Goal: Task Accomplishment & Management: Complete application form

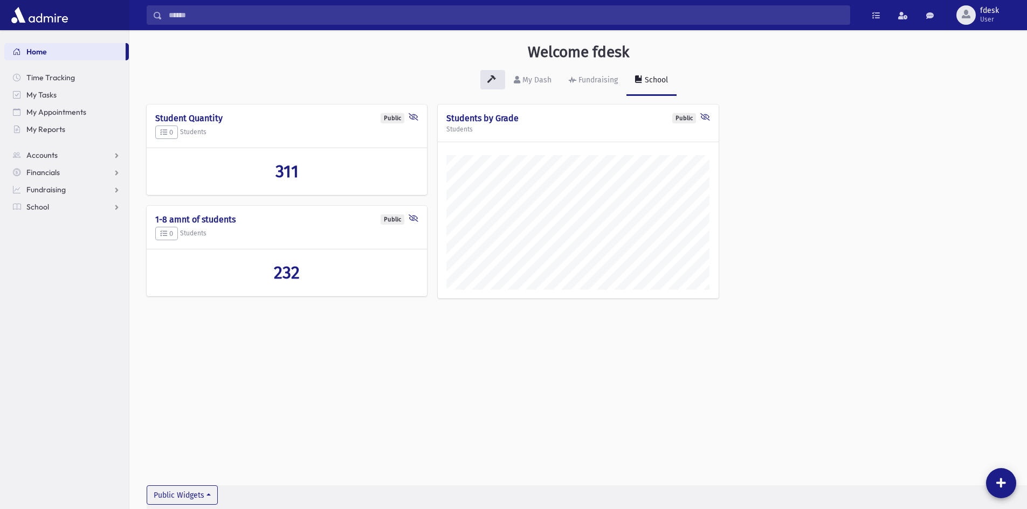
scroll to position [503, 897]
click at [45, 204] on span "School" at bounding box center [37, 207] width 23 height 10
click at [52, 221] on span "Students" at bounding box center [47, 224] width 30 height 10
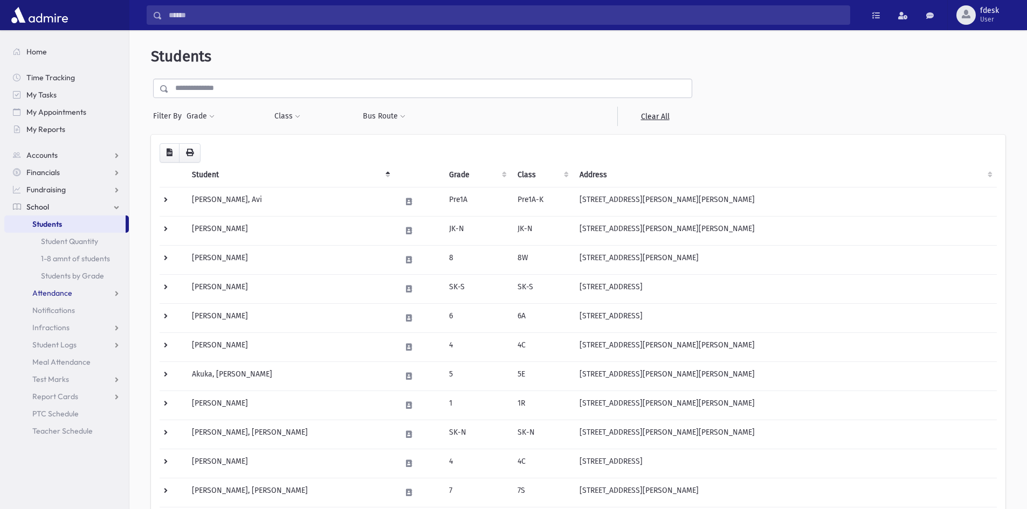
click at [47, 297] on span "Attendance" at bounding box center [52, 293] width 40 height 10
click at [50, 313] on span "Entry" at bounding box center [50, 311] width 18 height 10
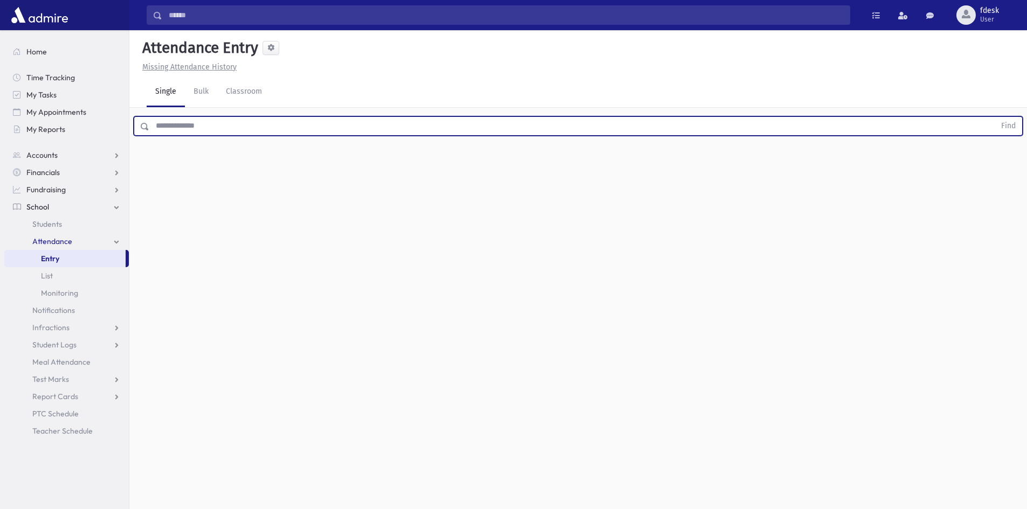
click at [174, 122] on input "text" at bounding box center [572, 125] width 846 height 19
click at [994, 117] on button "Find" at bounding box center [1007, 126] width 27 height 18
click at [527, 165] on span "Late" at bounding box center [528, 160] width 15 height 11
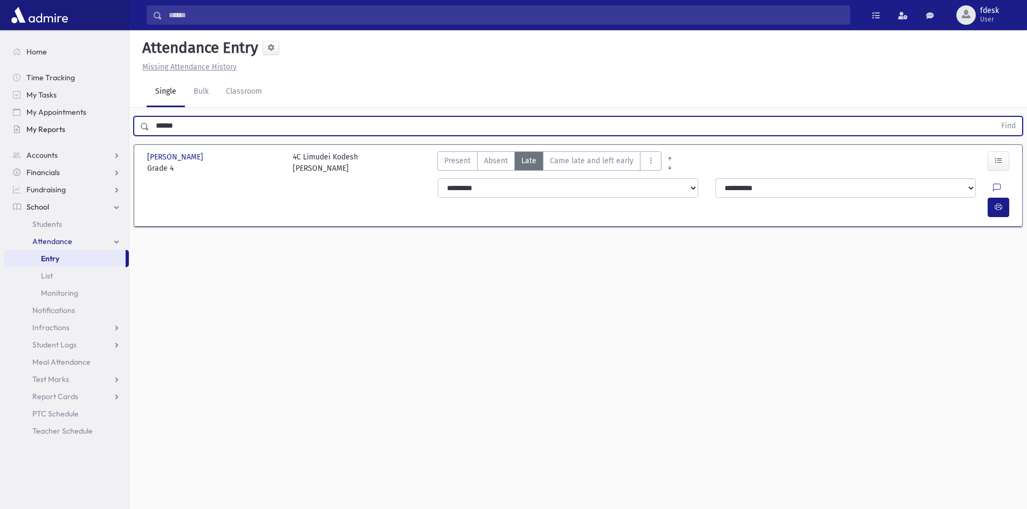
drag, startPoint x: 179, startPoint y: 123, endPoint x: 84, endPoint y: 130, distance: 95.6
click at [88, 128] on div "Search Results All Accounts" at bounding box center [513, 267] width 1027 height 534
click at [994, 117] on button "Find" at bounding box center [1007, 126] width 27 height 18
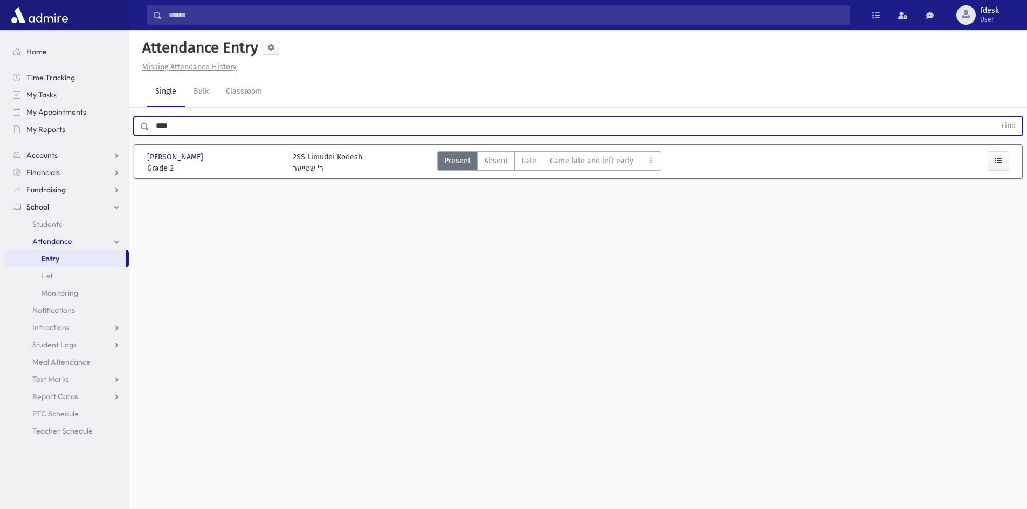
drag, startPoint x: 534, startPoint y: 157, endPoint x: 388, endPoint y: 112, distance: 152.2
click at [532, 156] on span "Late" at bounding box center [528, 160] width 15 height 11
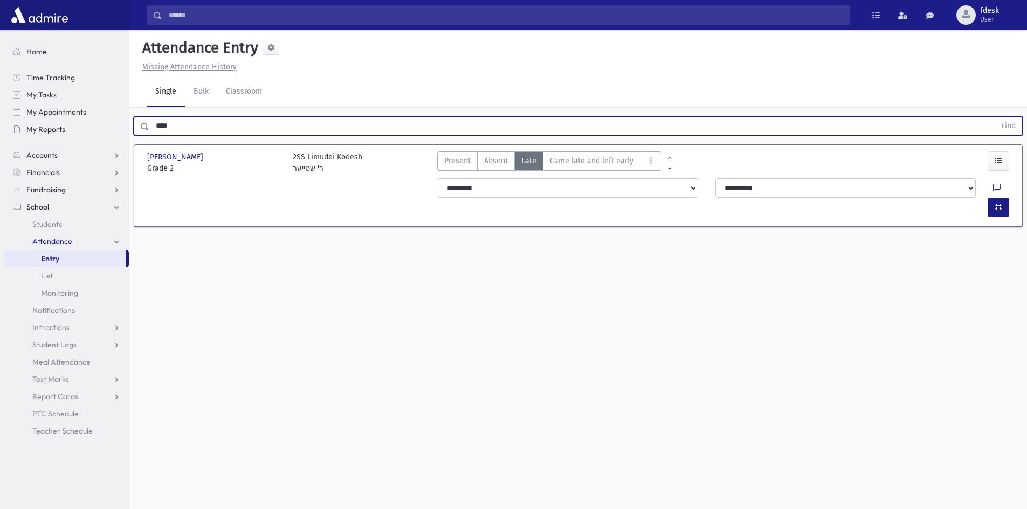
drag, startPoint x: 153, startPoint y: 123, endPoint x: 100, endPoint y: 131, distance: 53.9
click at [100, 131] on div "Search Results All Accounts" at bounding box center [513, 267] width 1027 height 534
click at [994, 117] on button "Find" at bounding box center [1007, 126] width 27 height 18
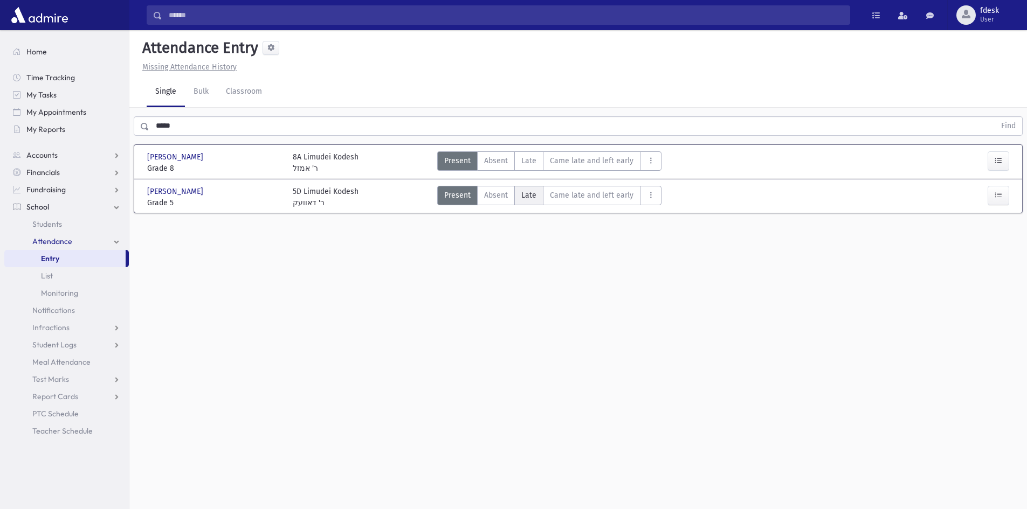
click at [533, 191] on span "Late" at bounding box center [528, 195] width 15 height 11
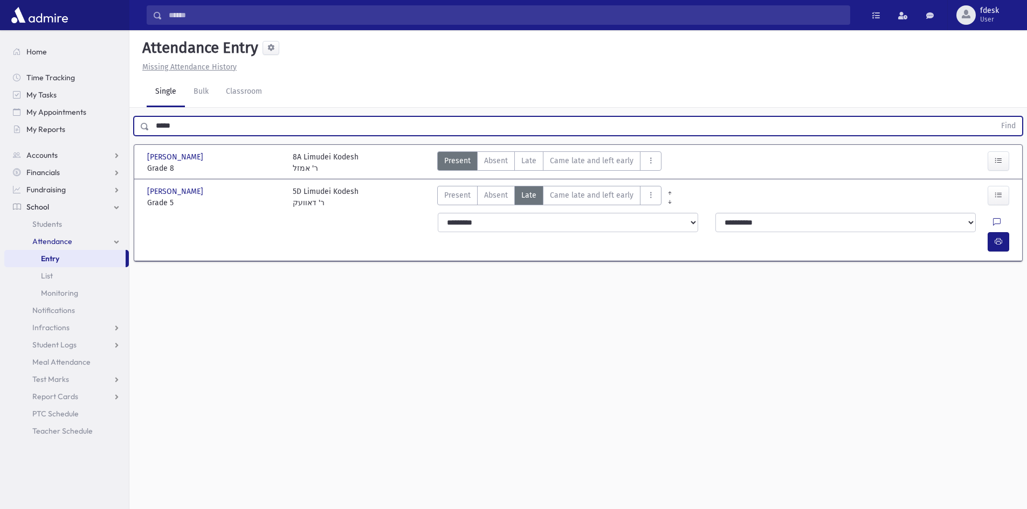
drag, startPoint x: 176, startPoint y: 130, endPoint x: 149, endPoint y: 136, distance: 27.1
click at [149, 136] on div "***** Find" at bounding box center [578, 125] width 889 height 19
click at [994, 117] on button "Find" at bounding box center [1007, 126] width 27 height 18
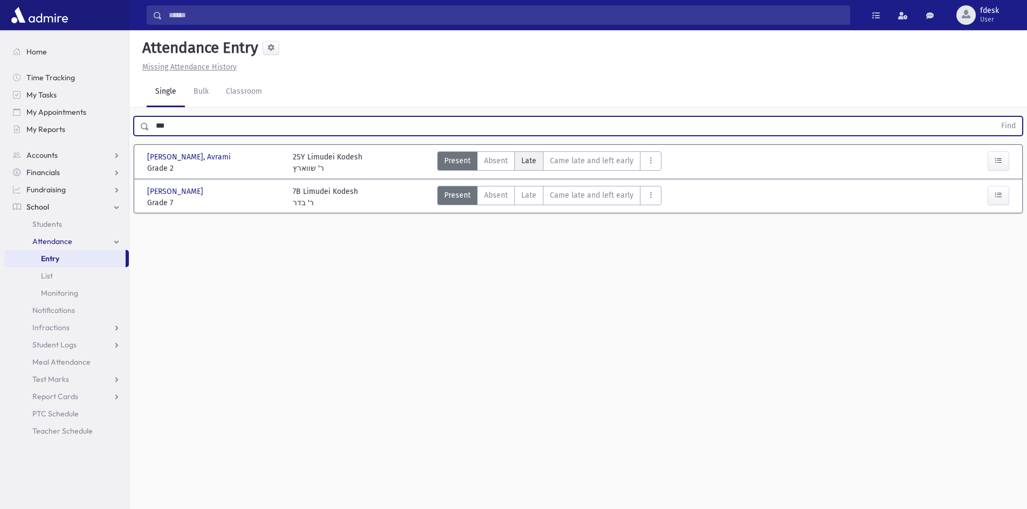
click at [529, 156] on span "Late" at bounding box center [528, 160] width 15 height 11
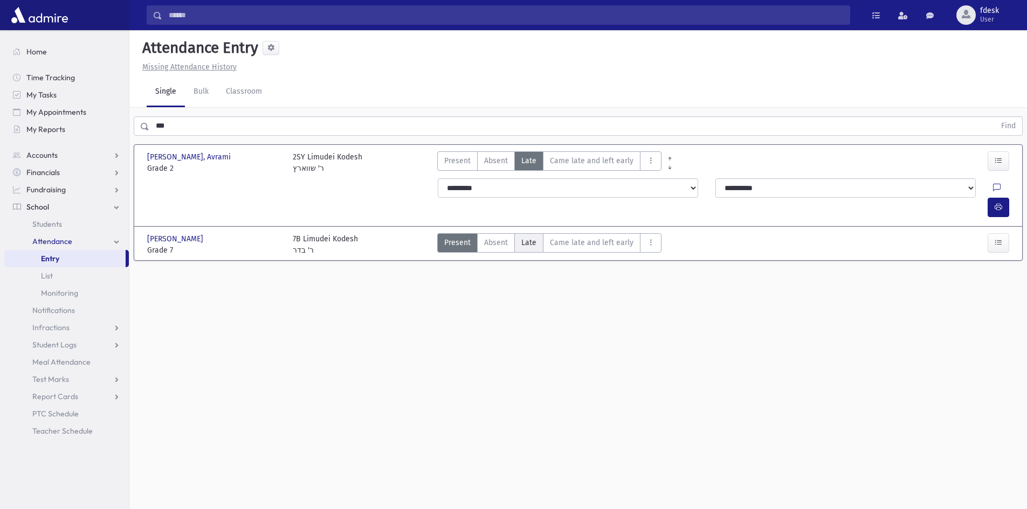
click at [532, 237] on span "Late" at bounding box center [528, 242] width 15 height 11
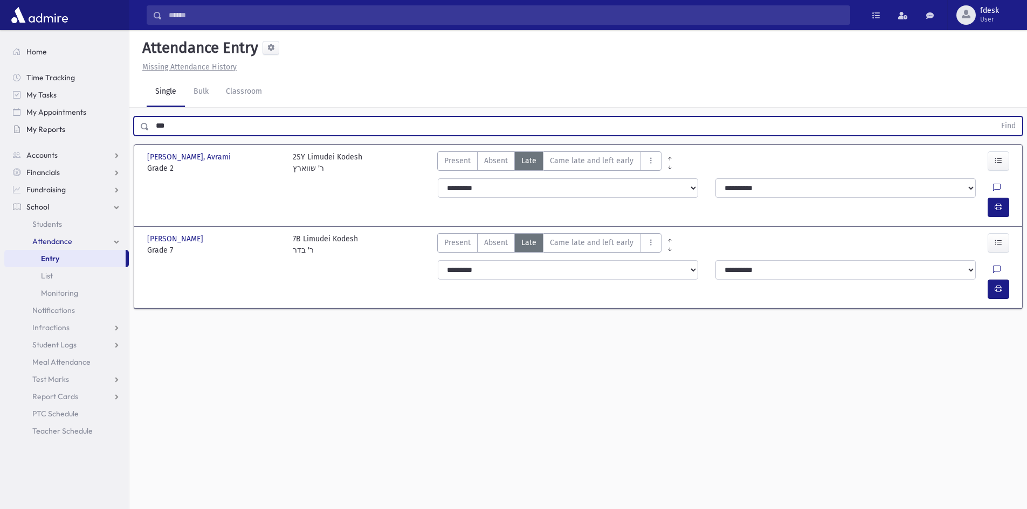
drag, startPoint x: 178, startPoint y: 124, endPoint x: 117, endPoint y: 123, distance: 60.9
click at [117, 123] on div "Search Results All Accounts" at bounding box center [513, 267] width 1027 height 534
click at [994, 117] on button "Find" at bounding box center [1007, 126] width 27 height 18
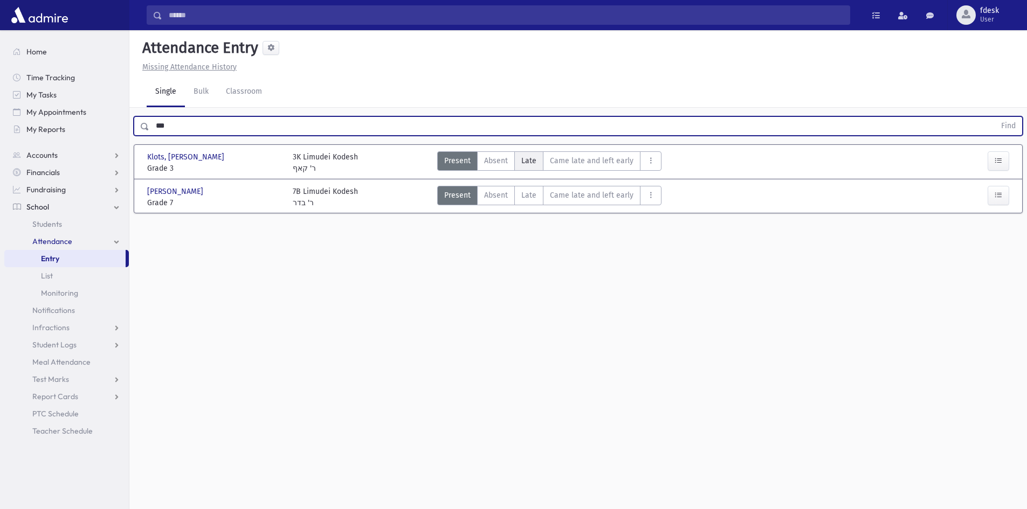
click at [529, 163] on span "Late" at bounding box center [528, 160] width 15 height 11
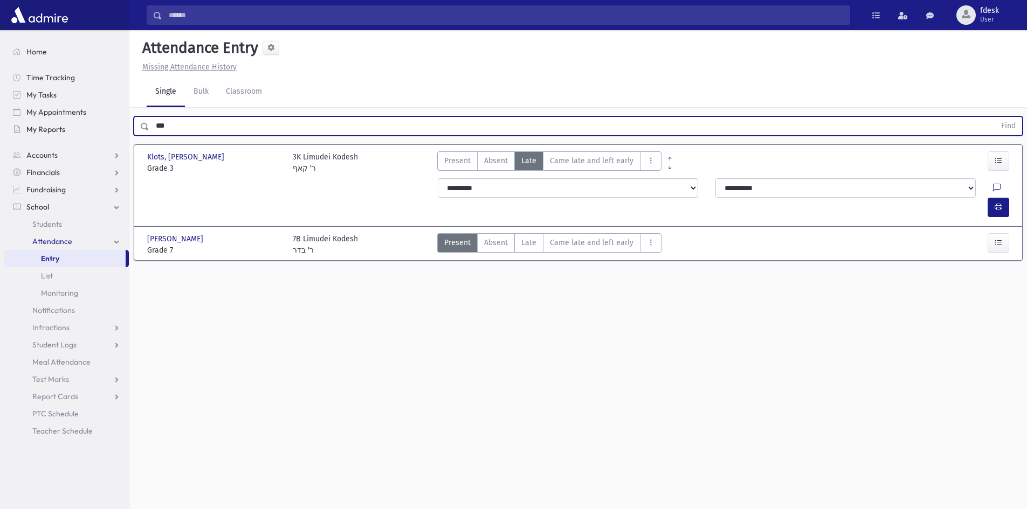
drag, startPoint x: 156, startPoint y: 127, endPoint x: 106, endPoint y: 124, distance: 50.2
click at [106, 124] on div "Search Results All Accounts" at bounding box center [513, 267] width 1027 height 534
click at [994, 117] on button "Find" at bounding box center [1007, 126] width 27 height 18
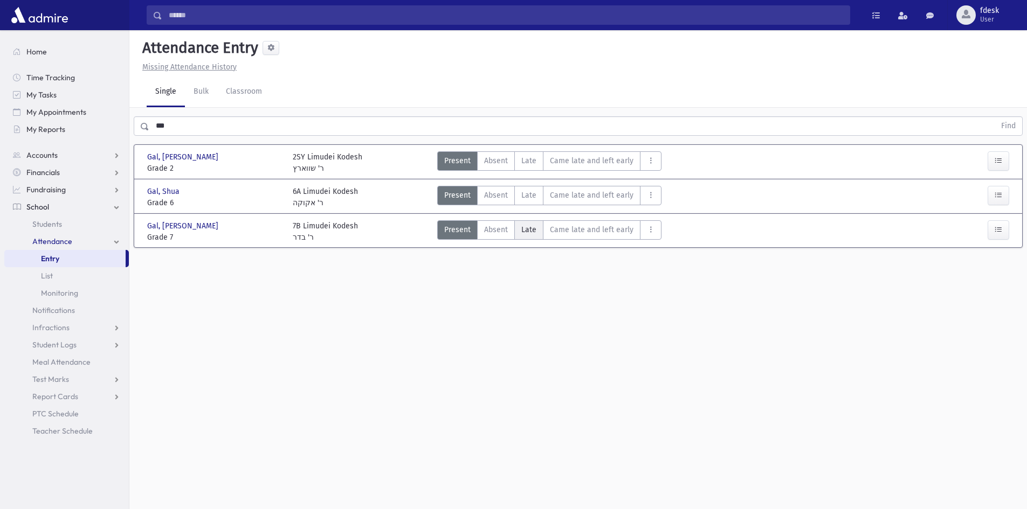
click at [521, 228] on span "Late" at bounding box center [528, 229] width 15 height 11
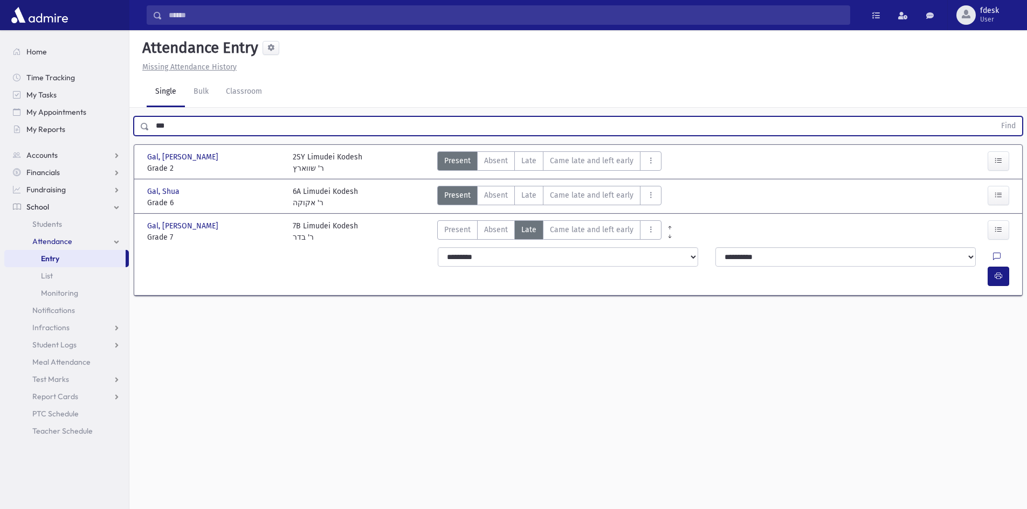
drag, startPoint x: 189, startPoint y: 128, endPoint x: 133, endPoint y: 143, distance: 57.9
click at [133, 142] on div "*** Find Gal, Asher Gal, Asher Grade 2 Grade 2 2SY Limudei Kodesh ר' שווארץ Pre…" at bounding box center [577, 210] width 897 height 204
click at [994, 117] on button "Find" at bounding box center [1007, 126] width 27 height 18
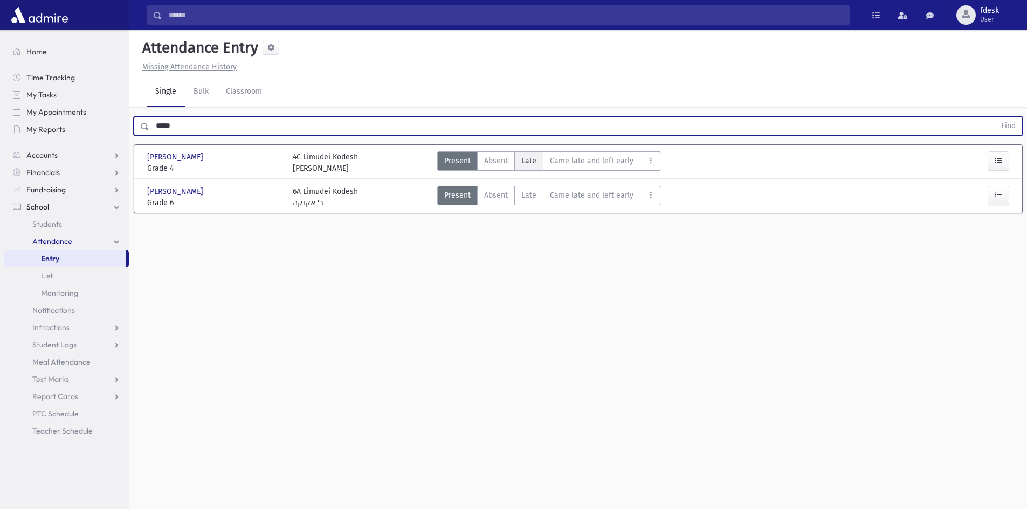
drag, startPoint x: 529, startPoint y: 162, endPoint x: 523, endPoint y: 165, distance: 6.5
click at [528, 162] on span "Late" at bounding box center [528, 160] width 15 height 11
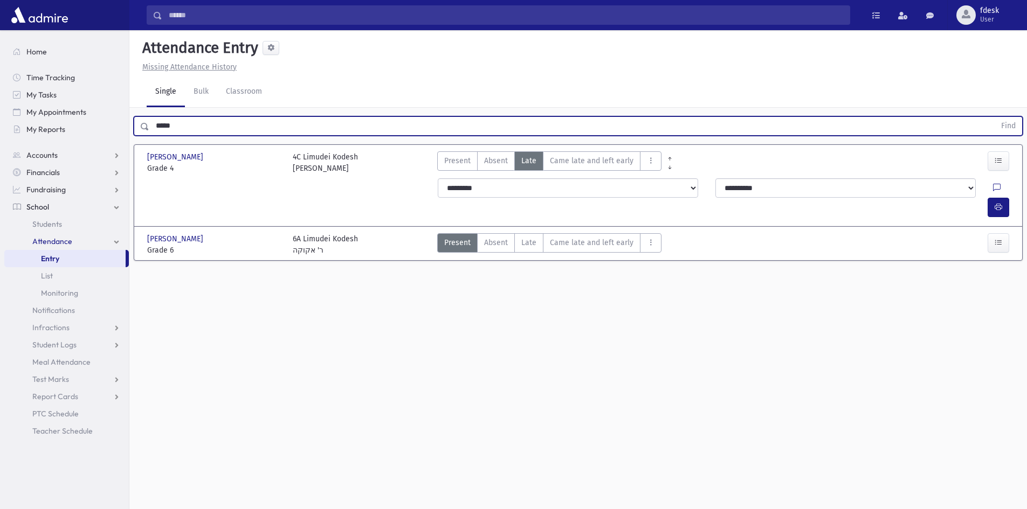
drag, startPoint x: 192, startPoint y: 120, endPoint x: 123, endPoint y: 146, distance: 73.2
click at [123, 146] on div "Search Results All Accounts" at bounding box center [513, 267] width 1027 height 534
click at [994, 117] on button "Find" at bounding box center [1007, 126] width 27 height 18
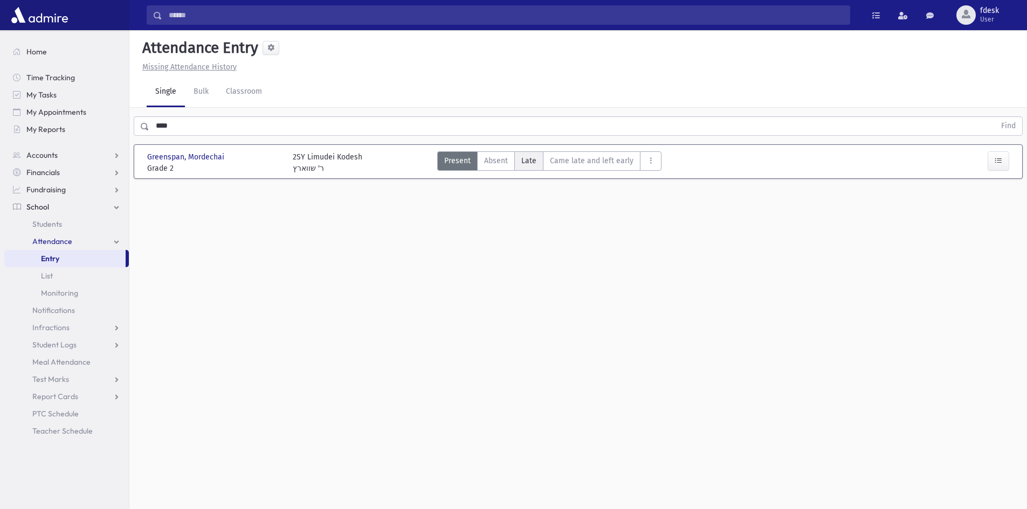
click at [536, 165] on label "Late L" at bounding box center [528, 160] width 29 height 19
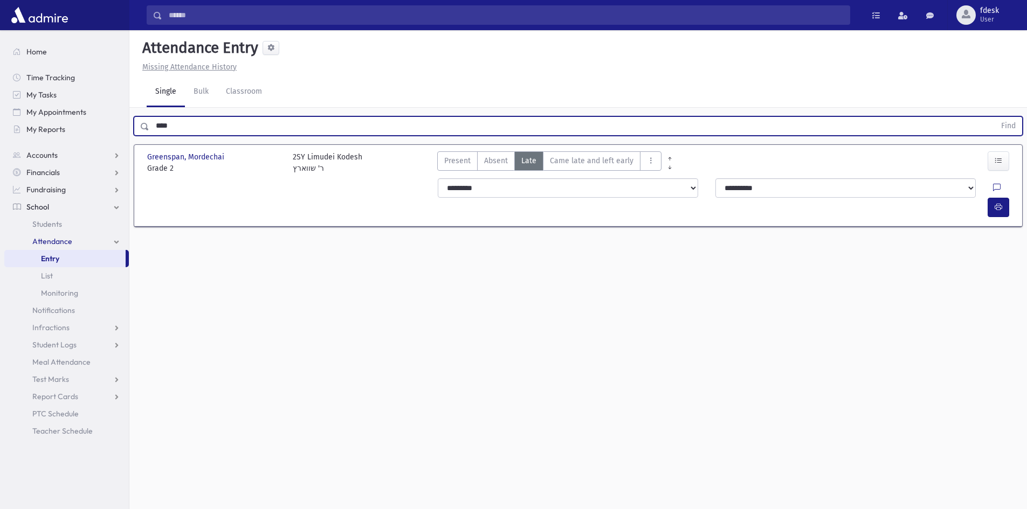
drag, startPoint x: 188, startPoint y: 120, endPoint x: 143, endPoint y: 110, distance: 45.4
click at [143, 110] on div "**** Find" at bounding box center [577, 124] width 897 height 32
click at [994, 117] on button "Find" at bounding box center [1007, 126] width 27 height 18
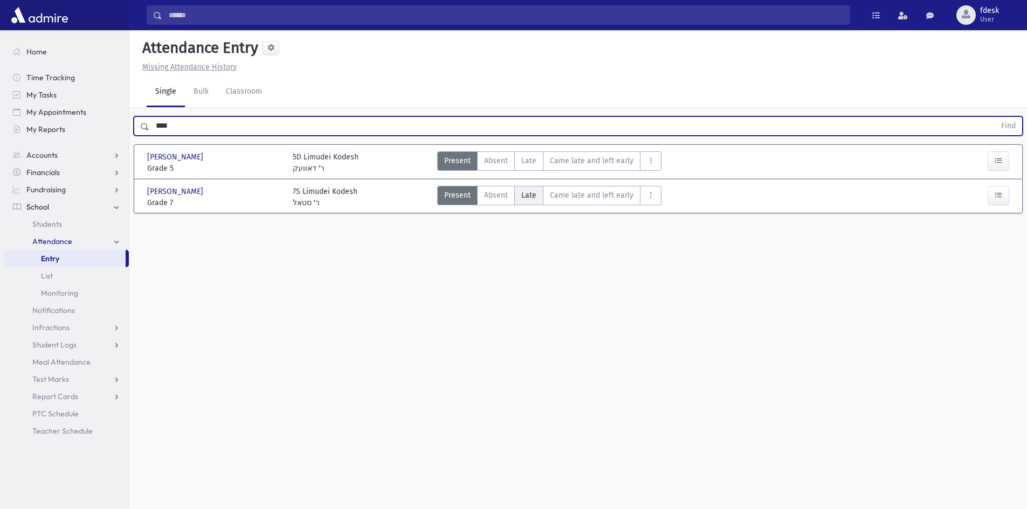
click at [528, 195] on span "Late" at bounding box center [528, 195] width 15 height 11
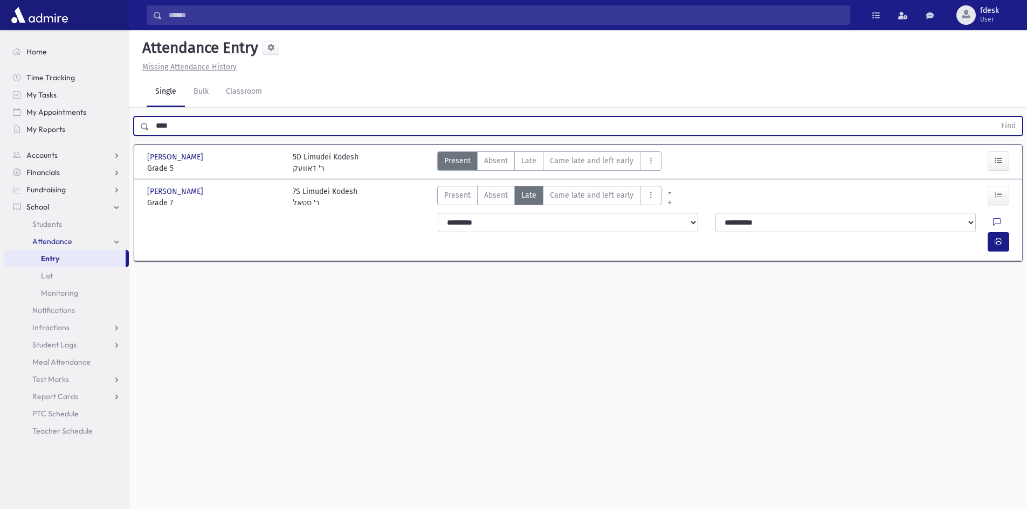
drag, startPoint x: 182, startPoint y: 119, endPoint x: 140, endPoint y: 126, distance: 42.6
click at [140, 126] on div "**** Find" at bounding box center [578, 125] width 889 height 19
type input "***"
click at [994, 117] on button "Find" at bounding box center [1007, 126] width 27 height 18
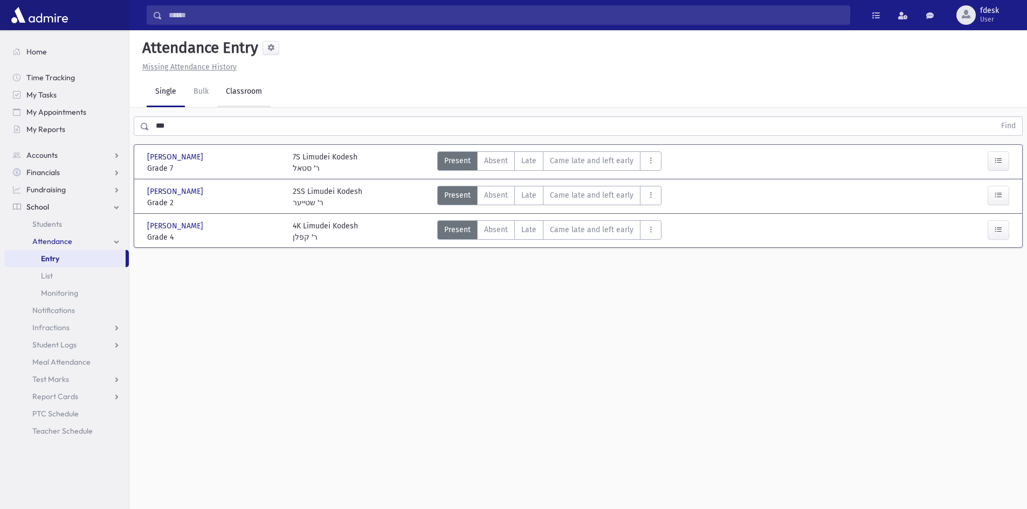
click at [244, 92] on link "Classroom" at bounding box center [243, 92] width 53 height 30
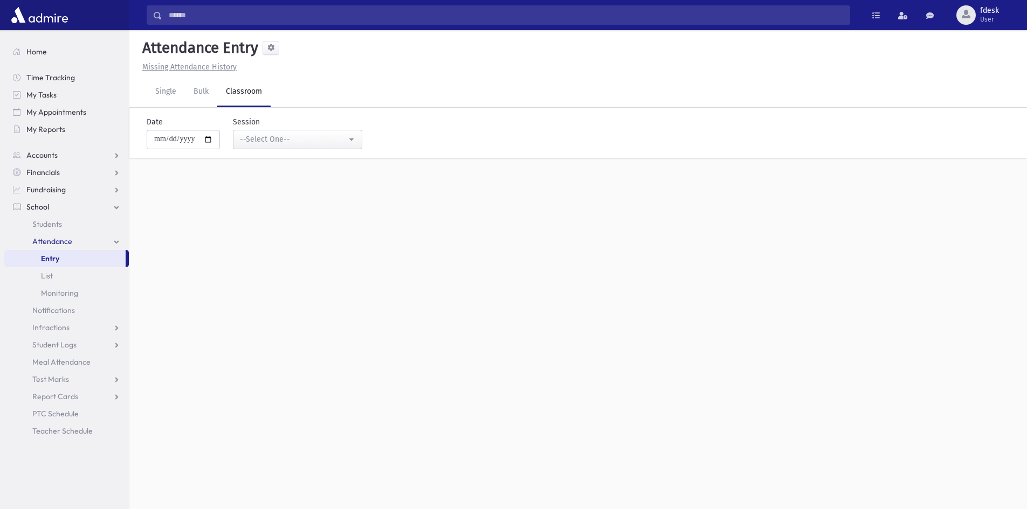
click at [257, 129] on div "**********" at bounding box center [291, 132] width 142 height 33
click at [259, 134] on div "--Select One--" at bounding box center [293, 139] width 107 height 11
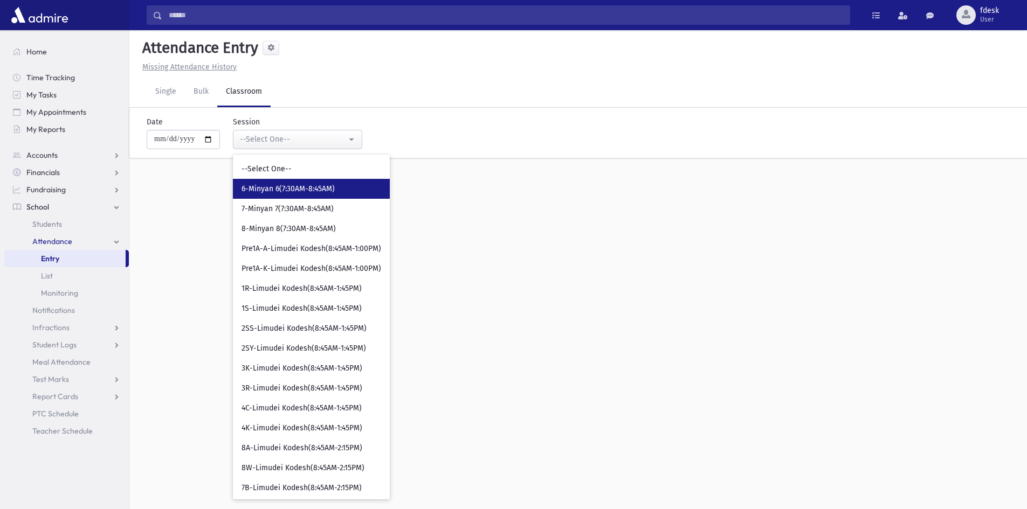
click at [296, 185] on span "6-Minyan 6(7:30AM-8:45AM)" at bounding box center [287, 189] width 93 height 11
select select "****"
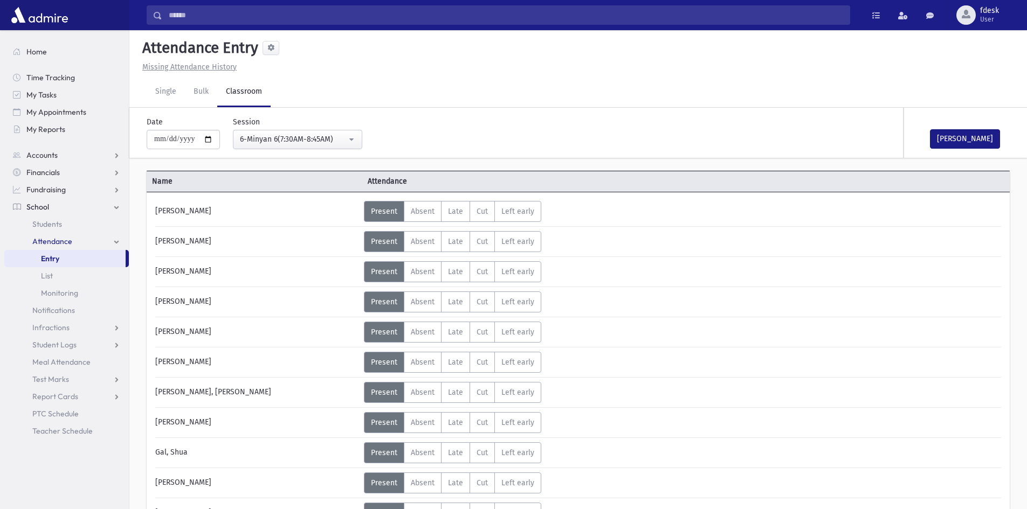
click at [217, 19] on input "Search" at bounding box center [505, 14] width 687 height 19
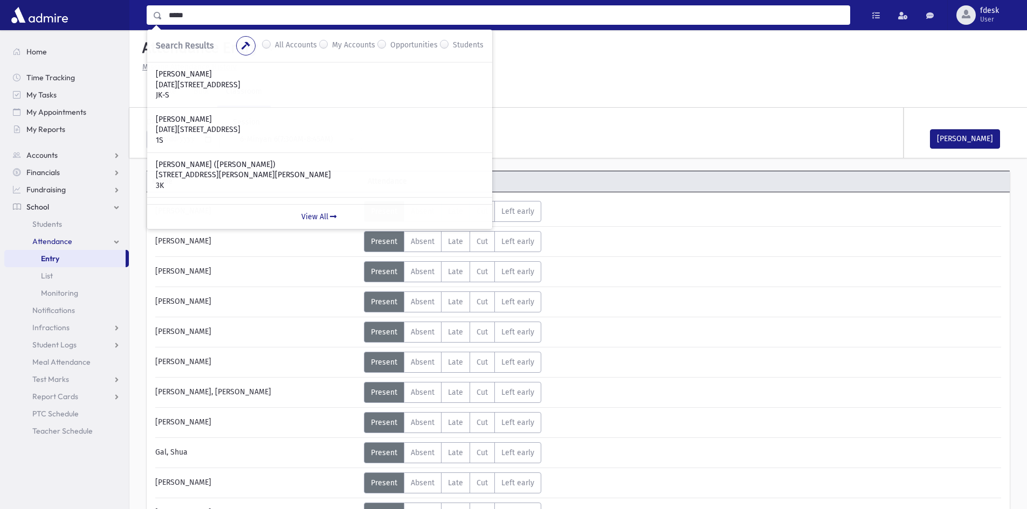
drag, startPoint x: 185, startPoint y: 14, endPoint x: 160, endPoint y: 13, distance: 25.4
click at [160, 13] on div "***** Search Results All Accounts My Accounts Opportunities Students" at bounding box center [498, 14] width 703 height 19
drag, startPoint x: 157, startPoint y: 16, endPoint x: 99, endPoint y: 22, distance: 58.5
click at [99, 20] on div "****** Search Results All Accounts My Accounts Students" at bounding box center [513, 15] width 1027 height 30
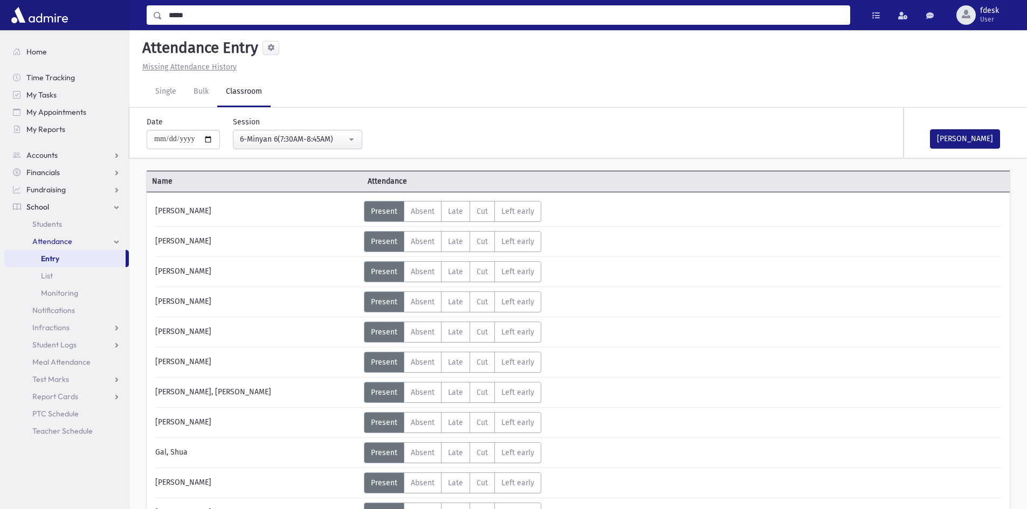
type input "*****"
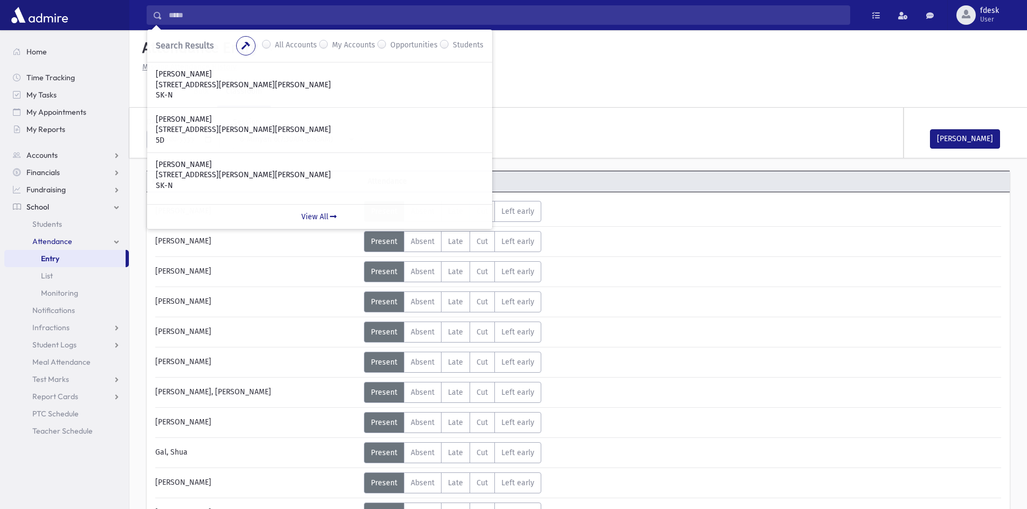
click at [594, 333] on div "Present P Absent A Late L Cut C Left early LE" at bounding box center [483, 332] width 238 height 21
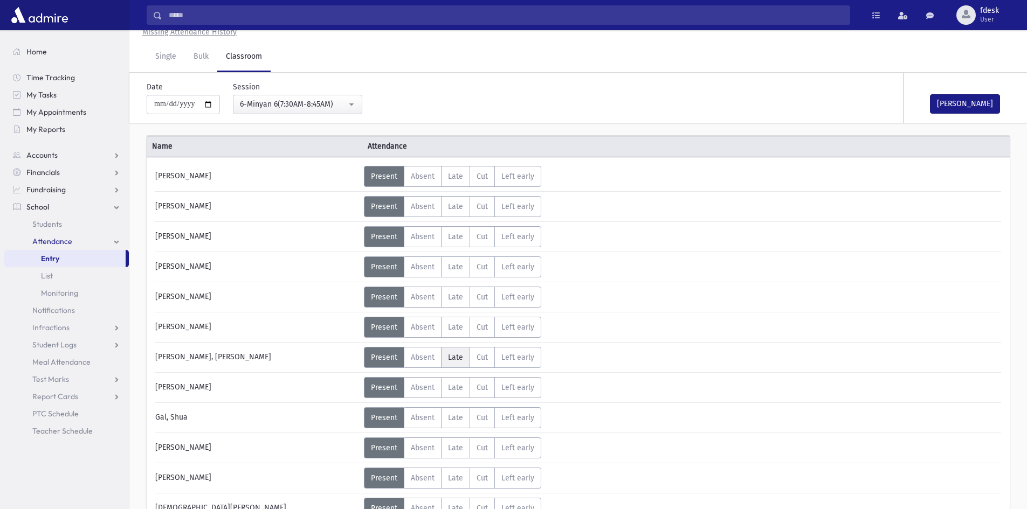
scroll to position [54, 0]
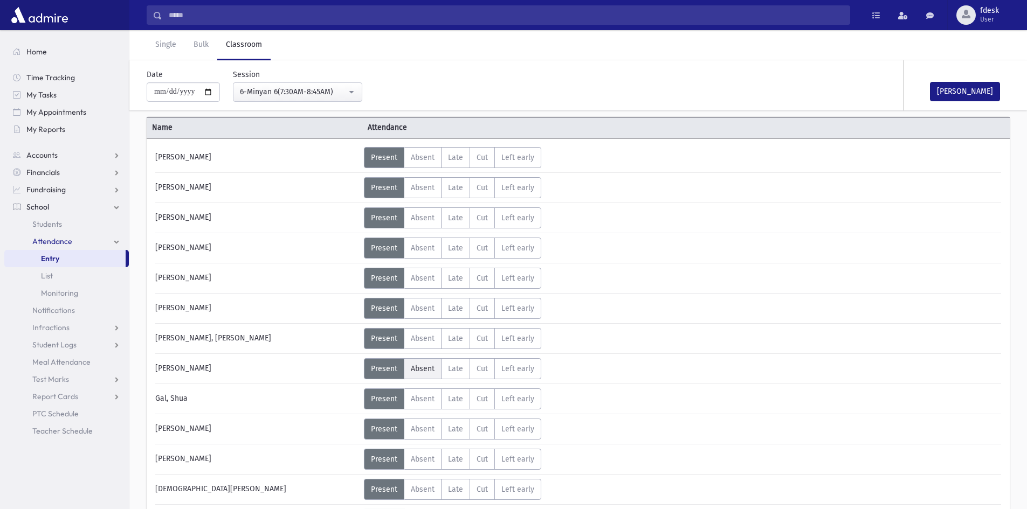
click at [430, 367] on span "Absent" at bounding box center [423, 368] width 24 height 9
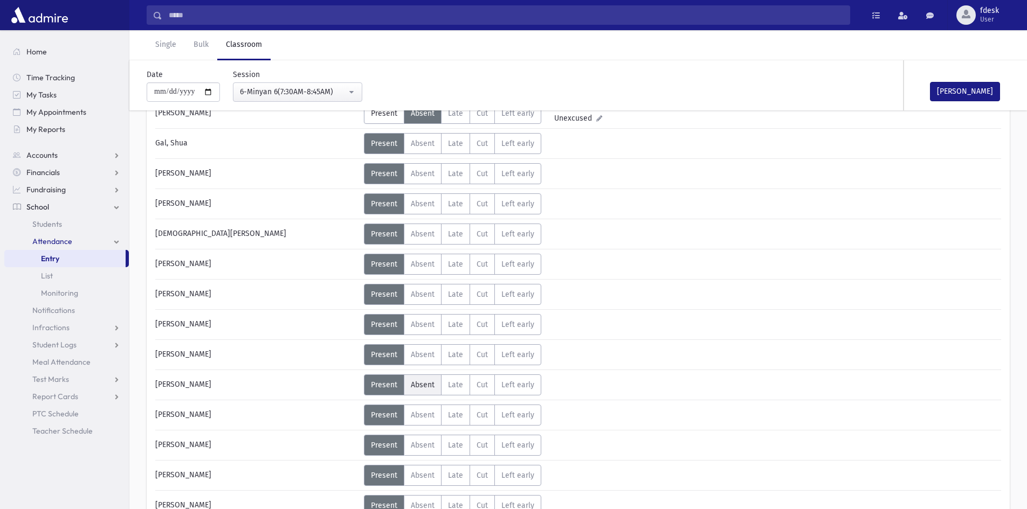
scroll to position [323, 0]
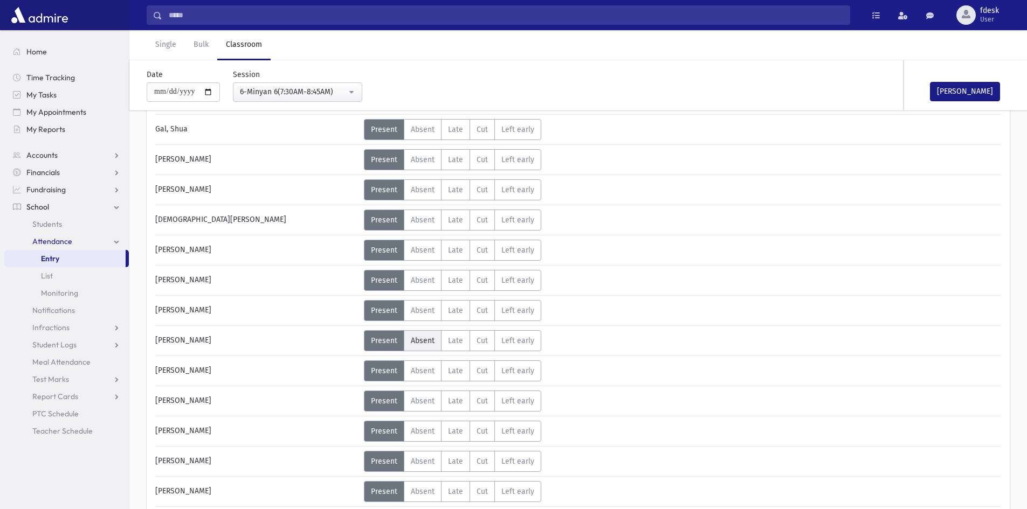
click at [420, 347] on label "Absent A" at bounding box center [423, 340] width 38 height 21
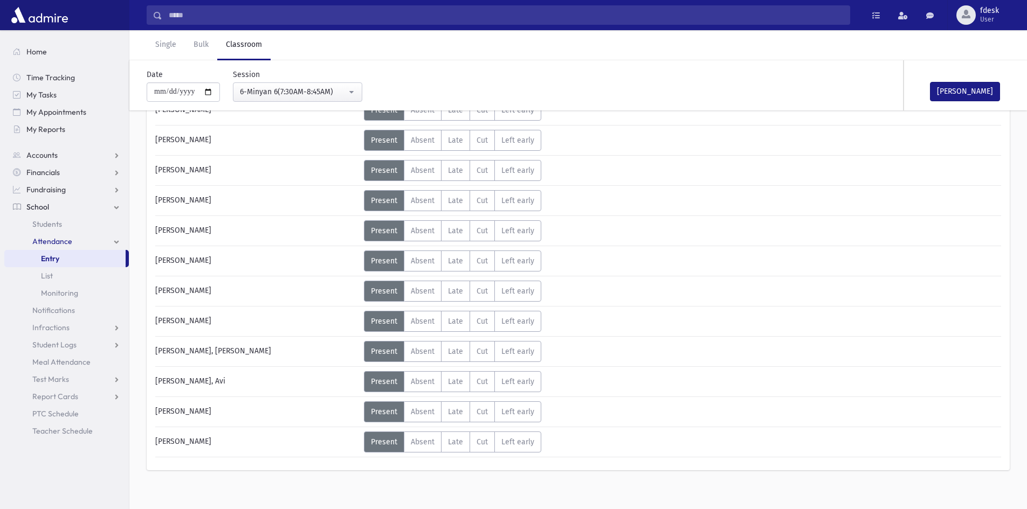
scroll to position [593, 0]
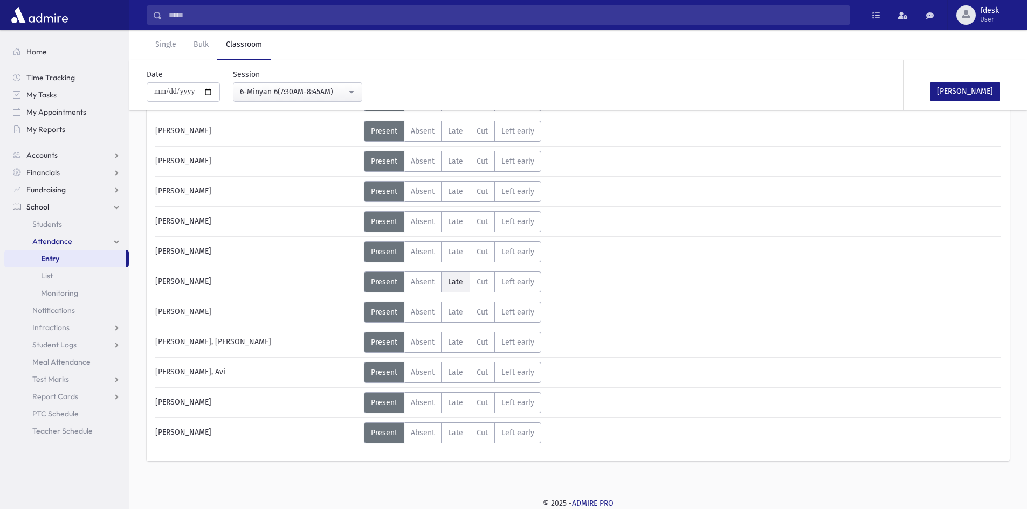
drag, startPoint x: 455, startPoint y: 277, endPoint x: 453, endPoint y: 286, distance: 8.9
click at [455, 278] on span "Late" at bounding box center [455, 282] width 15 height 9
click at [455, 342] on span "Late" at bounding box center [455, 342] width 15 height 9
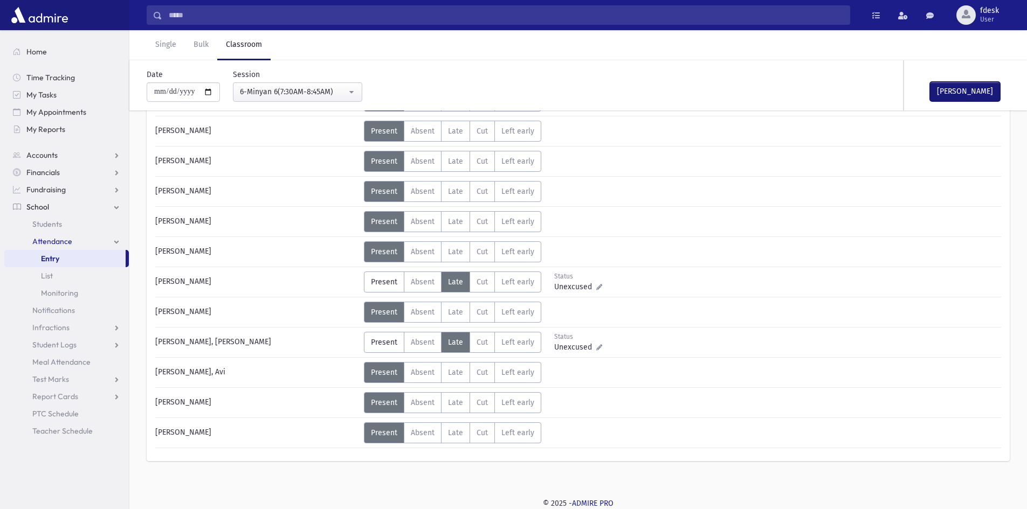
click at [970, 90] on button "Mark Done" at bounding box center [965, 91] width 70 height 19
click at [307, 89] on div "6-Minyan 6(7:30AM-8:45AM)" at bounding box center [293, 91] width 107 height 11
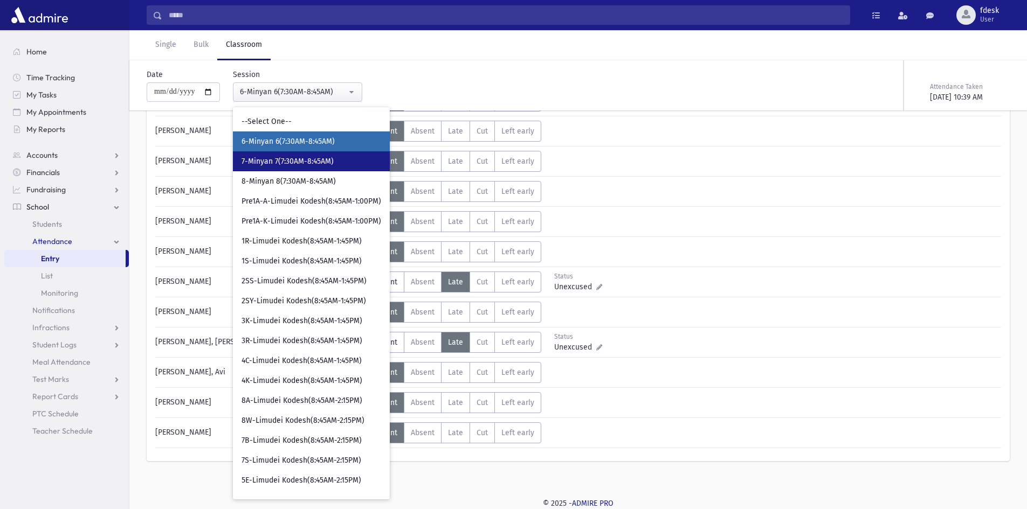
click at [294, 161] on span "7-Minyan 7(7:30AM-8:45AM)" at bounding box center [287, 161] width 92 height 11
select select "****"
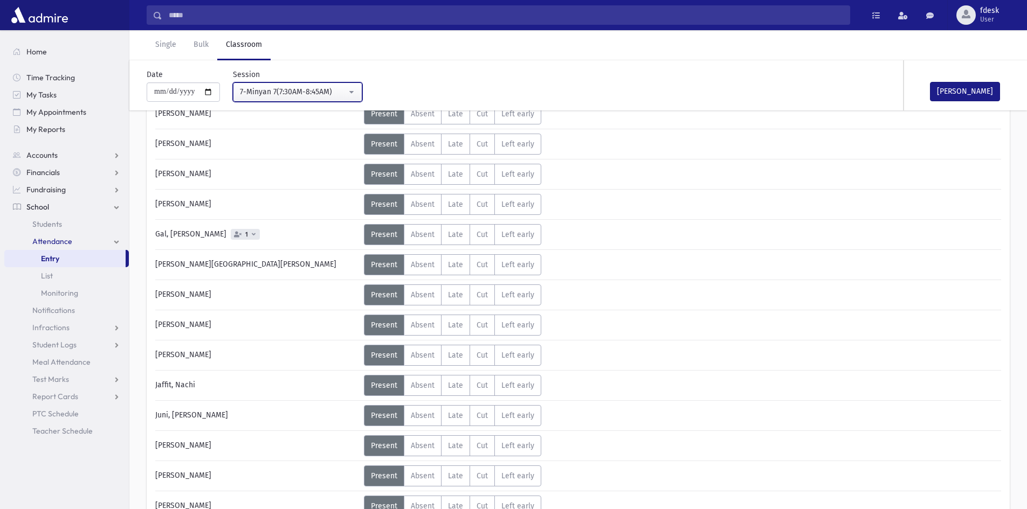
scroll to position [216, 0]
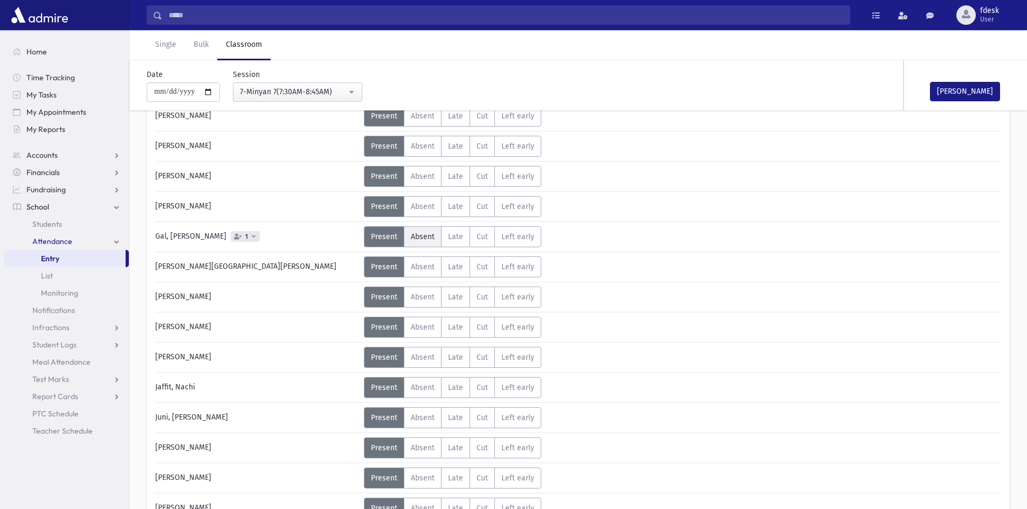
click at [417, 234] on span "Absent" at bounding box center [423, 236] width 24 height 9
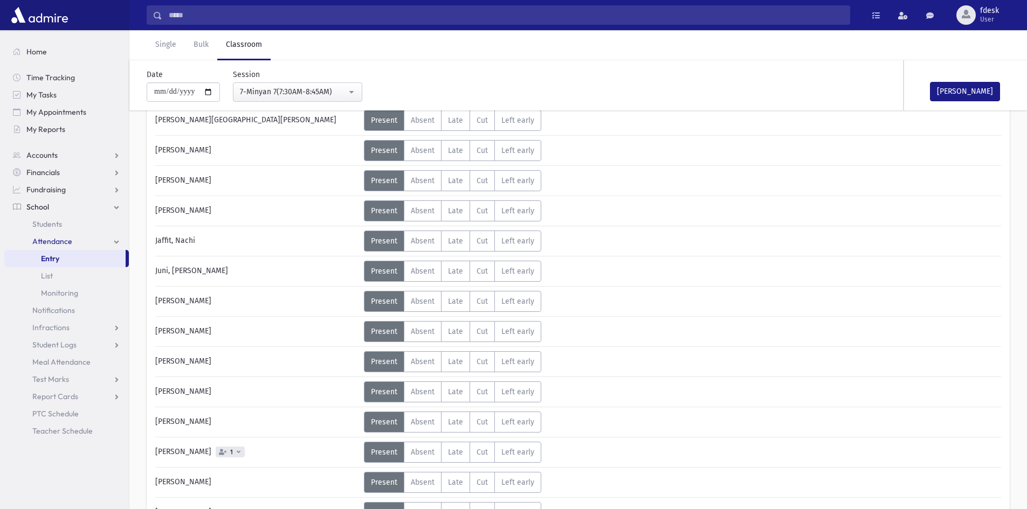
scroll to position [378, 0]
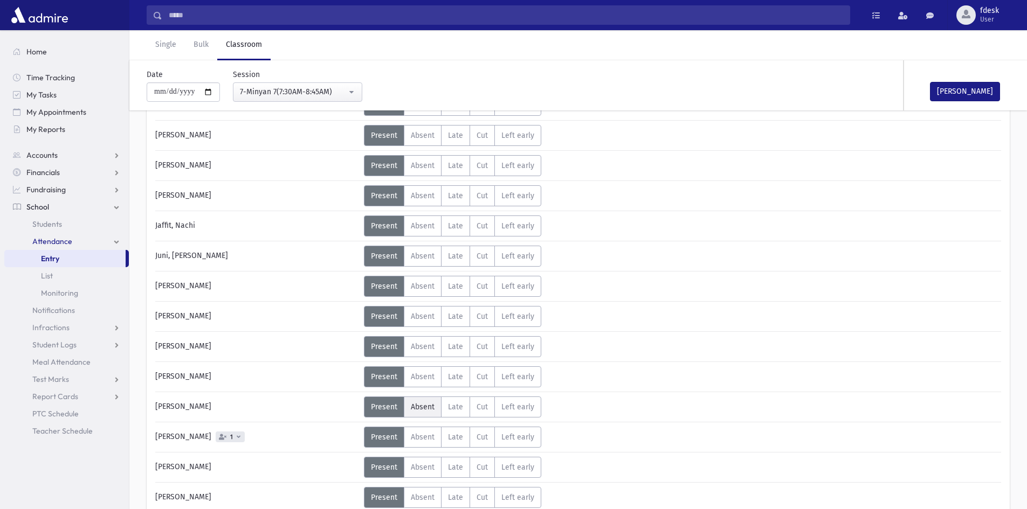
click at [411, 404] on span "Absent" at bounding box center [423, 407] width 24 height 9
click at [417, 430] on label "Absent A" at bounding box center [423, 437] width 38 height 21
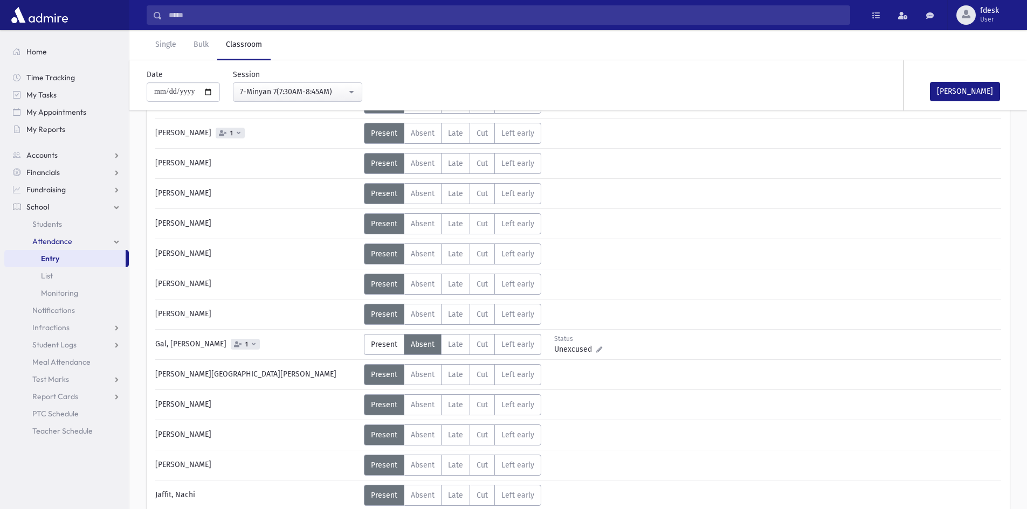
scroll to position [216, 0]
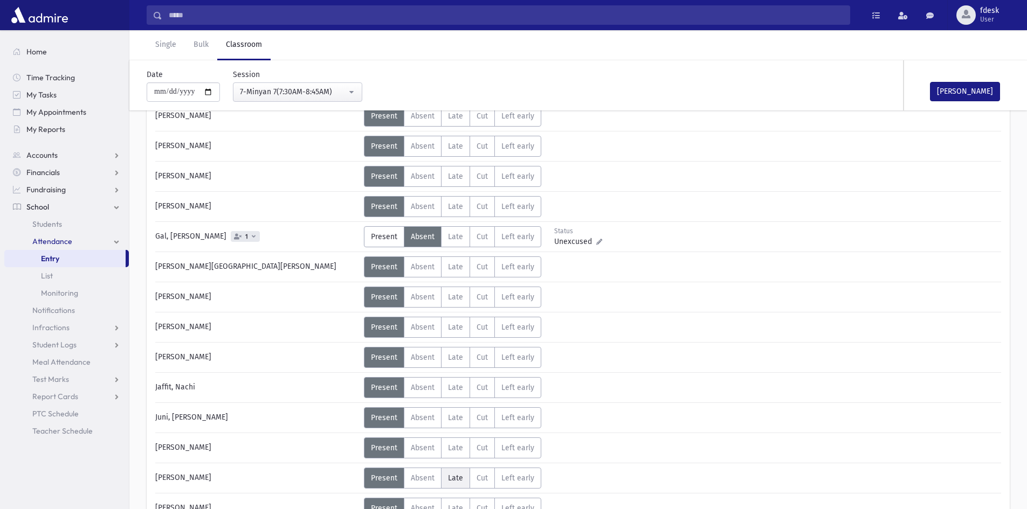
click at [453, 476] on span "Late" at bounding box center [455, 478] width 15 height 9
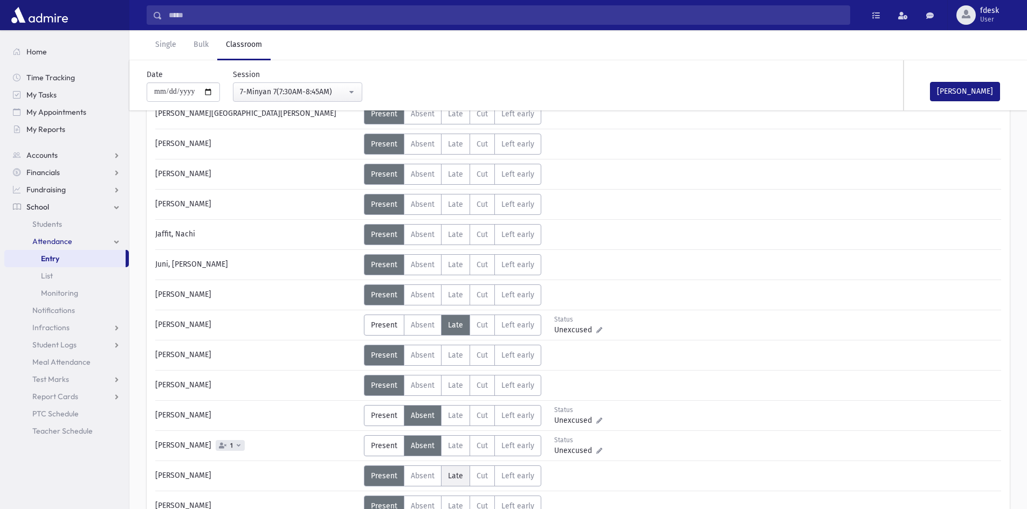
scroll to position [378, 0]
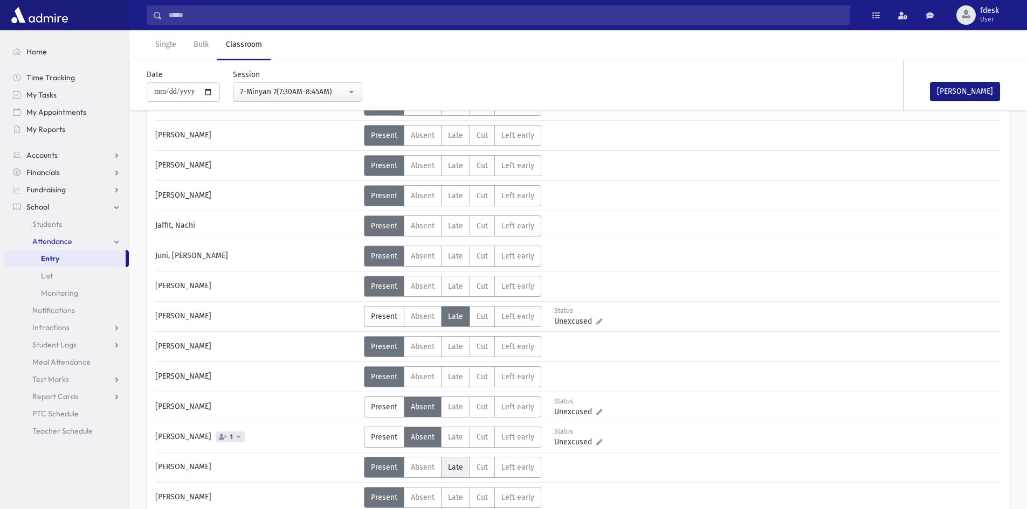
click at [451, 466] on span "Late" at bounding box center [455, 467] width 15 height 9
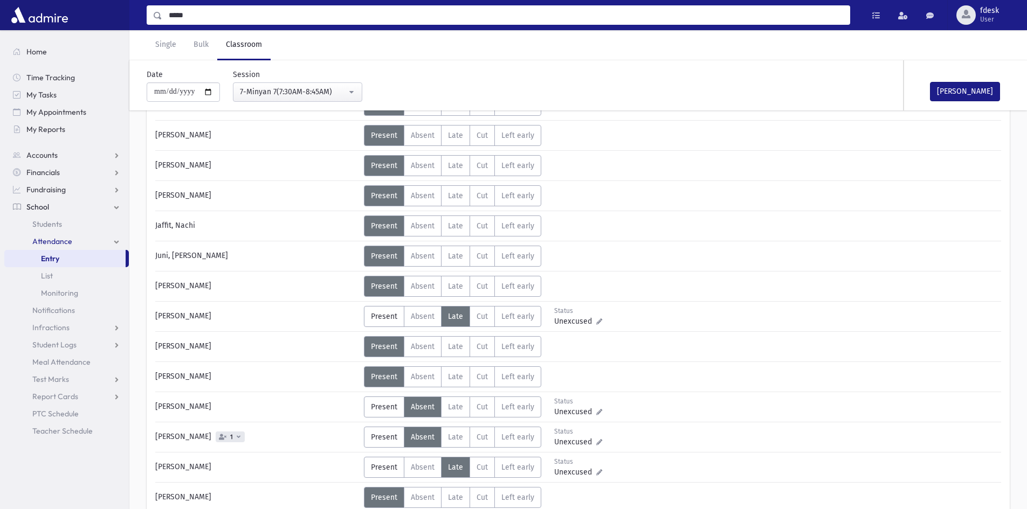
drag, startPoint x: 194, startPoint y: 16, endPoint x: 135, endPoint y: 41, distance: 64.0
click at [135, 41] on div "***** Search Results All Accounts" at bounding box center [513, 248] width 1027 height 1253
type input "******"
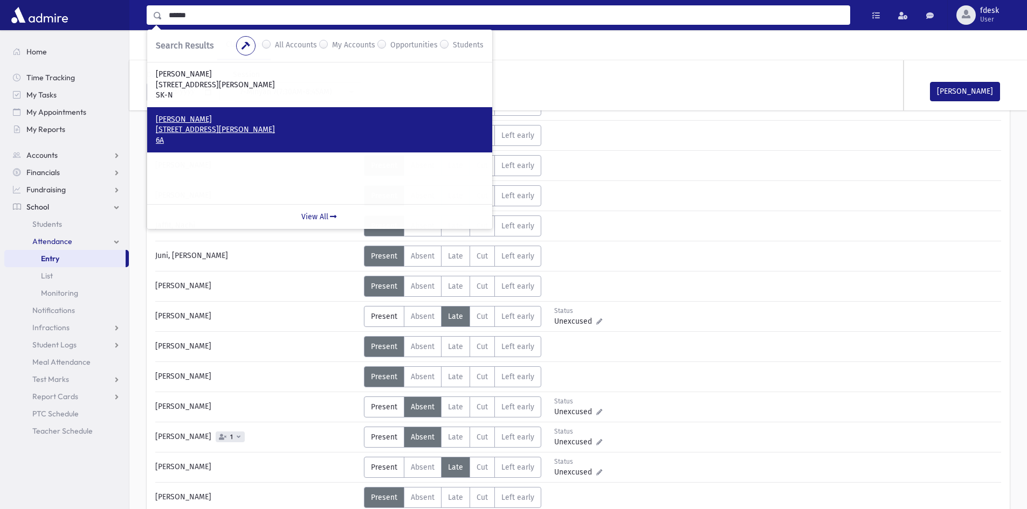
click at [213, 121] on p "Bauman, Zevi" at bounding box center [320, 119] width 328 height 11
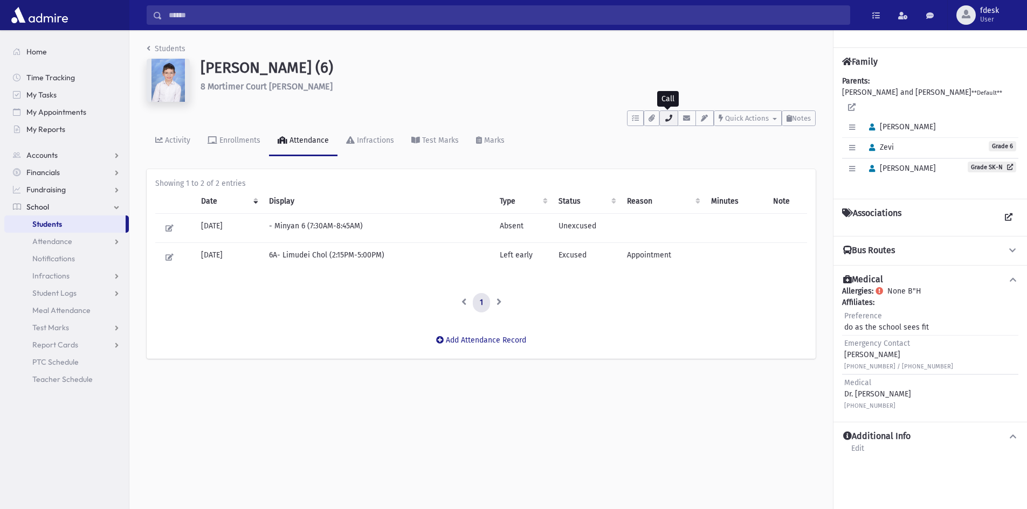
click at [671, 114] on button "button" at bounding box center [668, 118] width 18 height 16
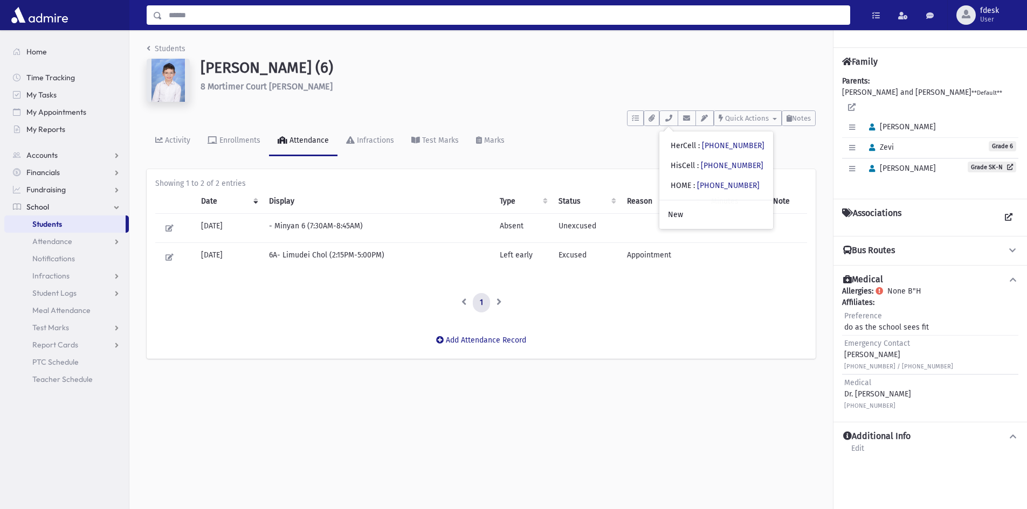
click at [201, 17] on input "Search" at bounding box center [505, 14] width 687 height 19
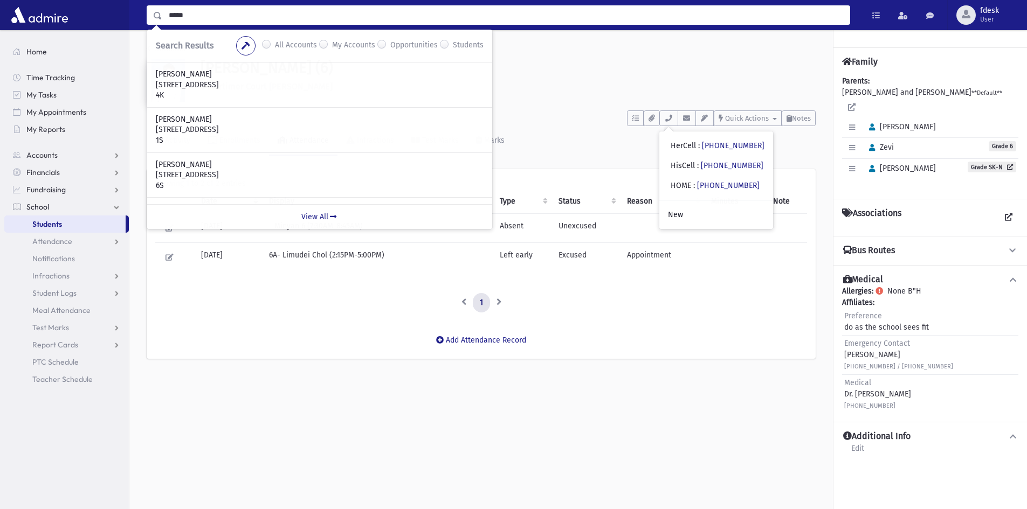
drag, startPoint x: 198, startPoint y: 10, endPoint x: 161, endPoint y: 25, distance: 39.9
click at [161, 25] on div "***** Search Results All Accounts My Accounts Opportunities Students" at bounding box center [498, 14] width 703 height 19
type input "*****"
